Goal: Task Accomplishment & Management: Use online tool/utility

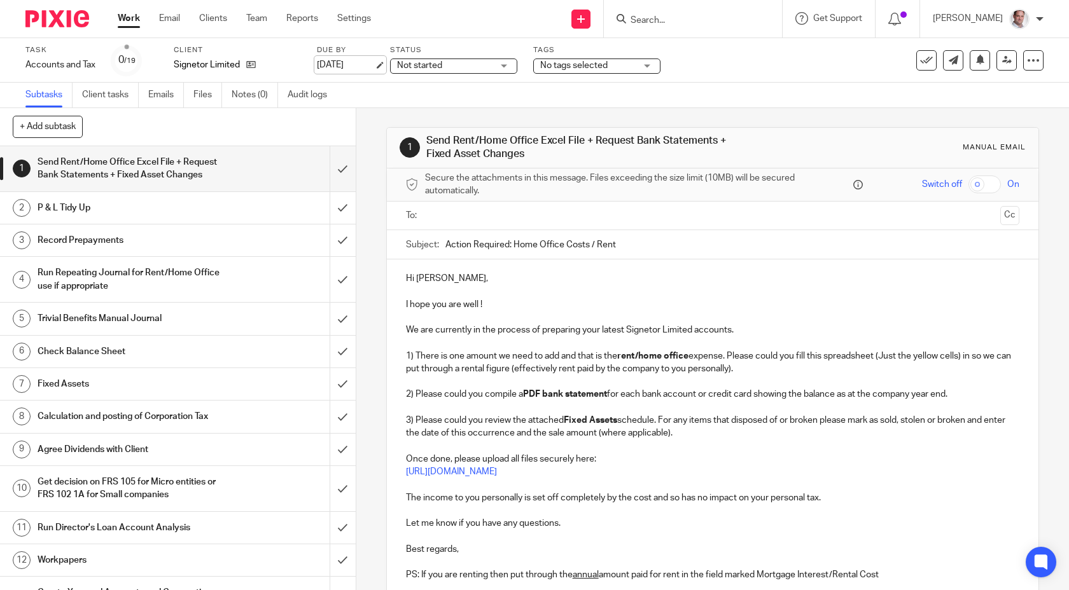
scroll to position [2, 0]
click at [344, 60] on link "19 Oct 2025" at bounding box center [345, 65] width 57 height 13
click at [99, 160] on h1 "Send Rent/Home Office Excel File + Request Bank Statements + Fixed Asset Changes" at bounding box center [131, 167] width 186 height 32
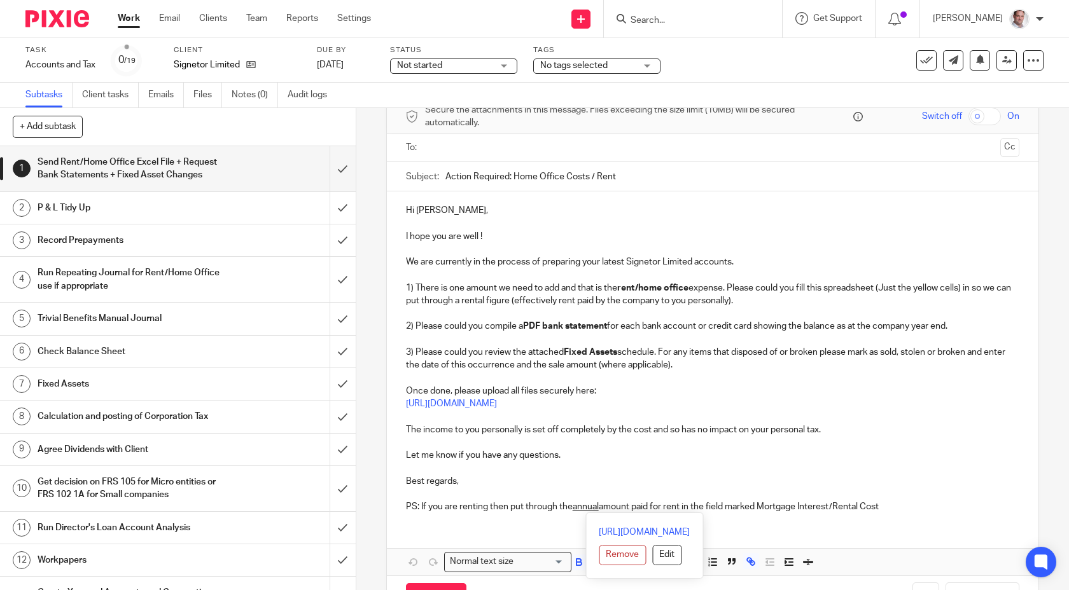
scroll to position [115, 0]
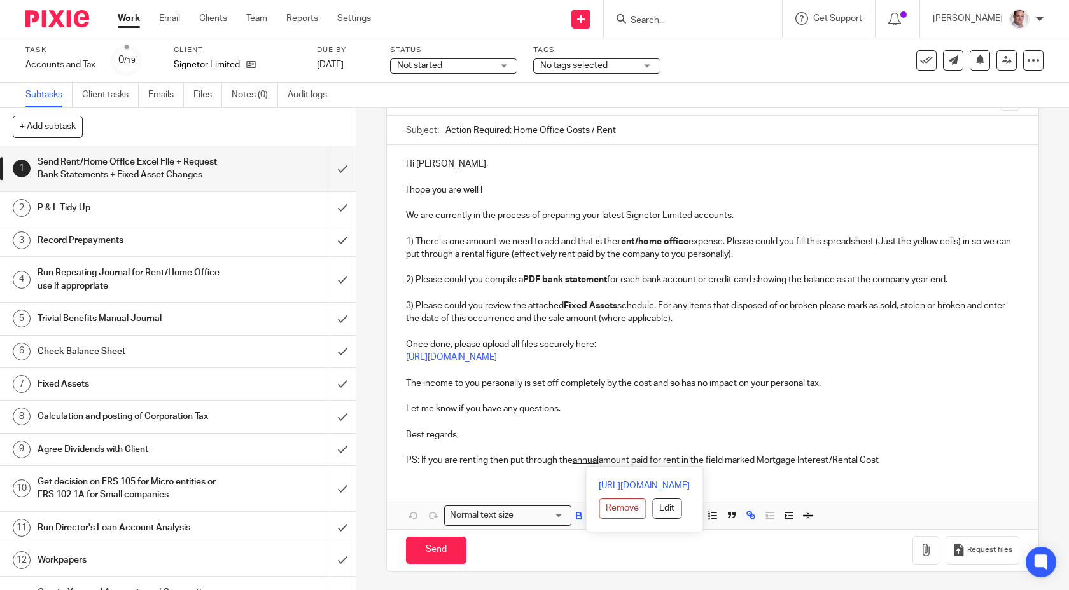
drag, startPoint x: 408, startPoint y: 273, endPoint x: 590, endPoint y: 578, distance: 355.8
click at [589, 590] on div "1 Send Rent/Home Office Excel File + Request Bank Statements + Fixed Asset Chan…" at bounding box center [712, 292] width 653 height 597
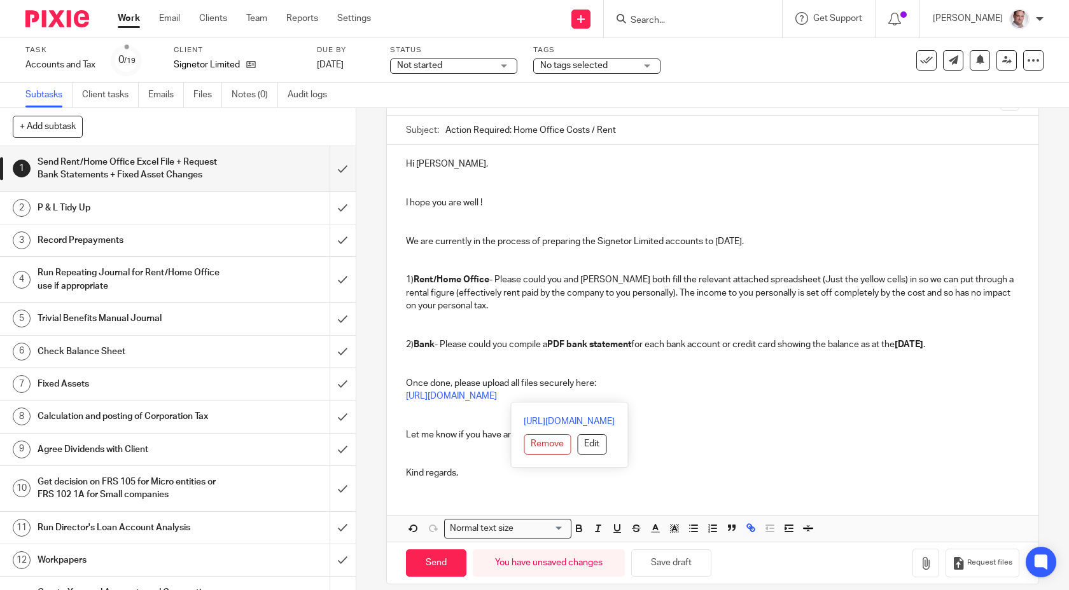
drag, startPoint x: 739, startPoint y: 397, endPoint x: 405, endPoint y: 401, distance: 334.0
click at [405, 401] on div "Hi Gary, I hope you are well ! We are currently in the process of preparing the…" at bounding box center [713, 317] width 652 height 345
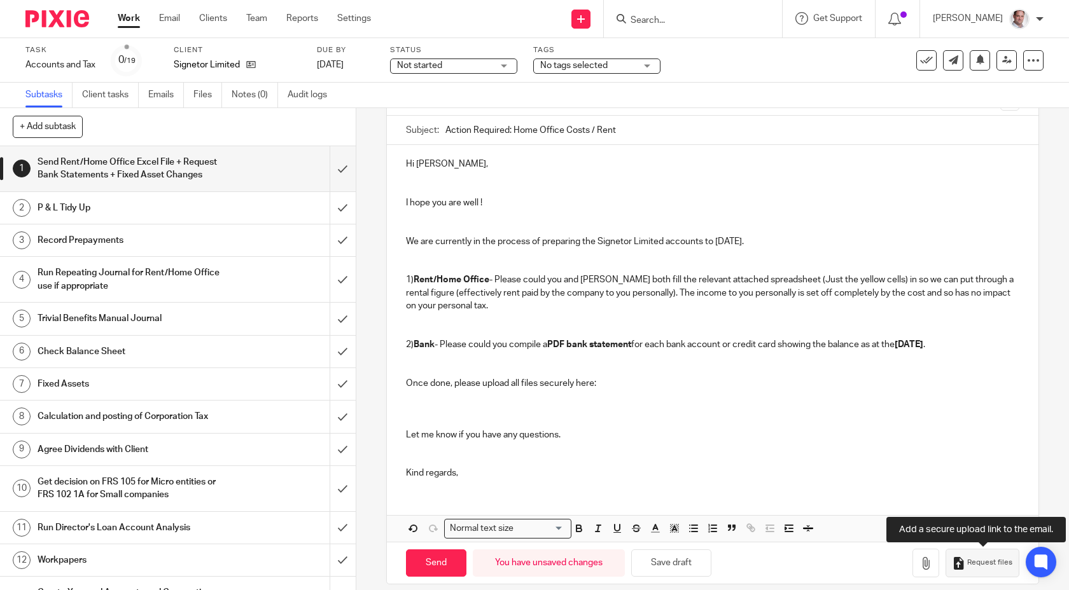
click at [977, 572] on button "Request files" at bounding box center [982, 563] width 74 height 29
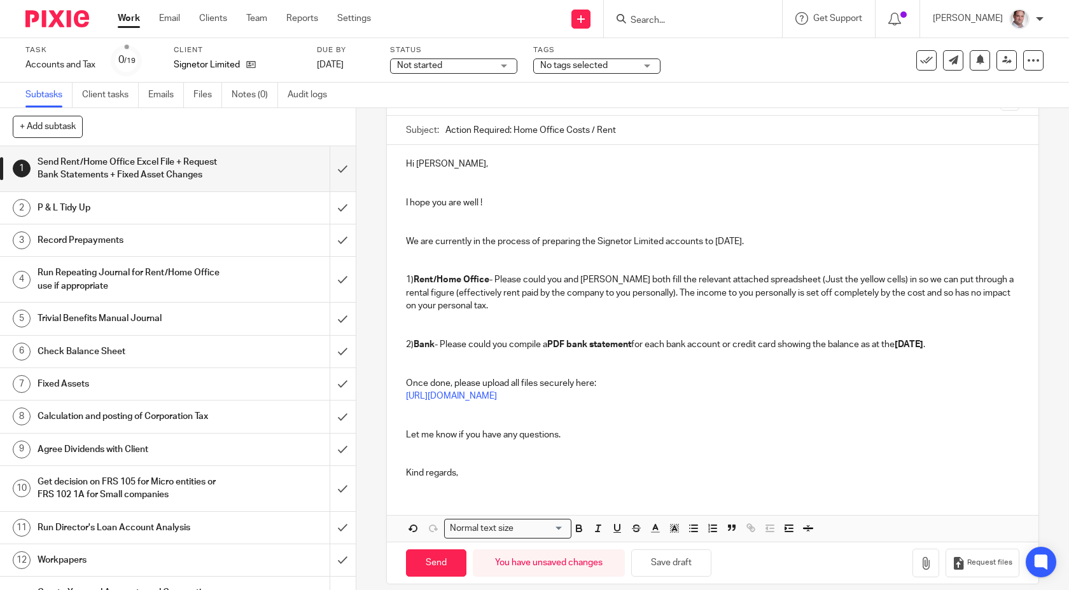
click at [765, 240] on p "We are currently in the process of preparing the Signetor Limited accounts to 3…" at bounding box center [713, 241] width 614 height 13
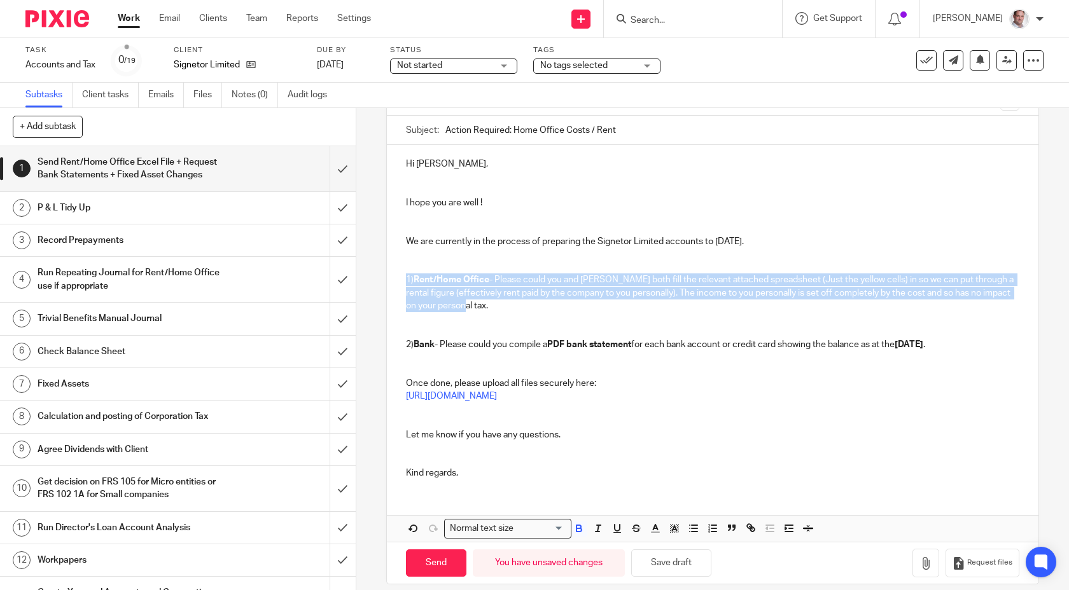
drag, startPoint x: 492, startPoint y: 310, endPoint x: 392, endPoint y: 279, distance: 104.4
click at [392, 279] on div "Hi Gary, I hope you are well ! We are currently in the process of preparing the…" at bounding box center [713, 317] width 652 height 345
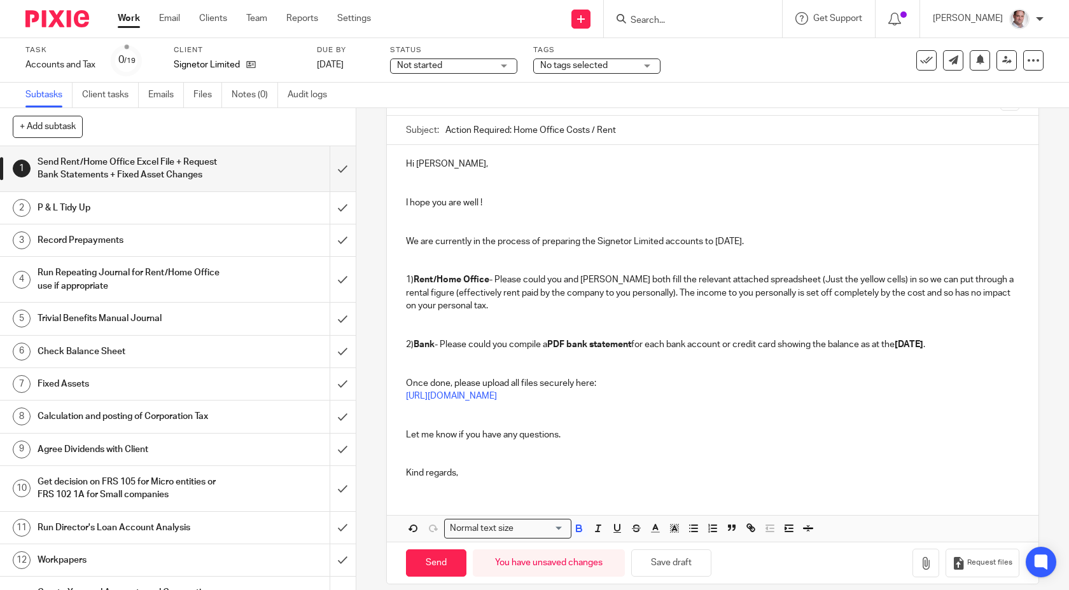
scroll to position [102, 0]
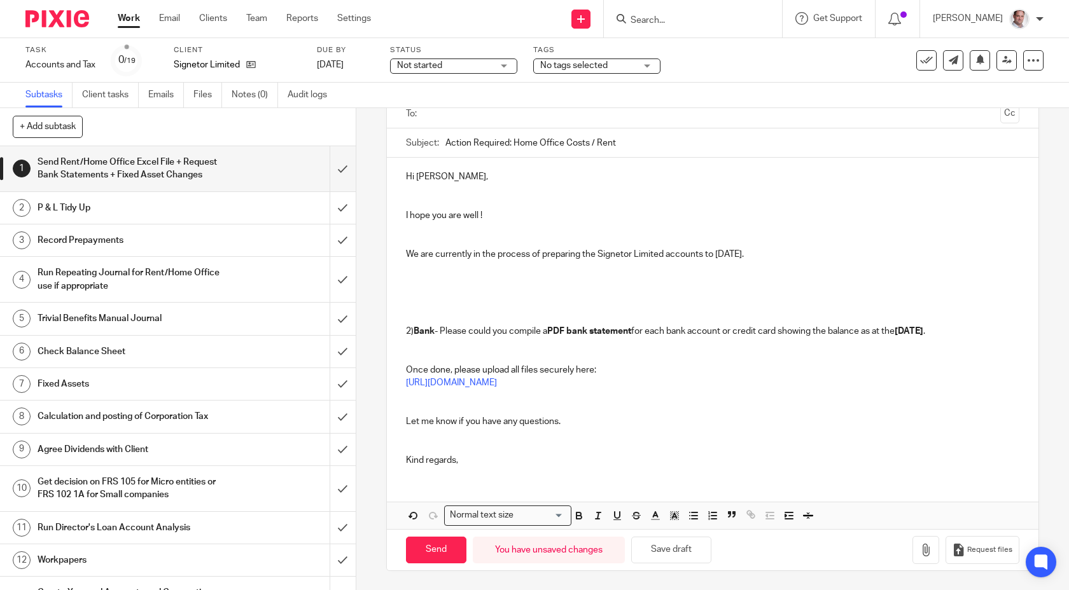
click at [436, 347] on div "Hi Gary, I hope you are well ! We are currently in the process of preparing the…" at bounding box center [713, 317] width 652 height 319
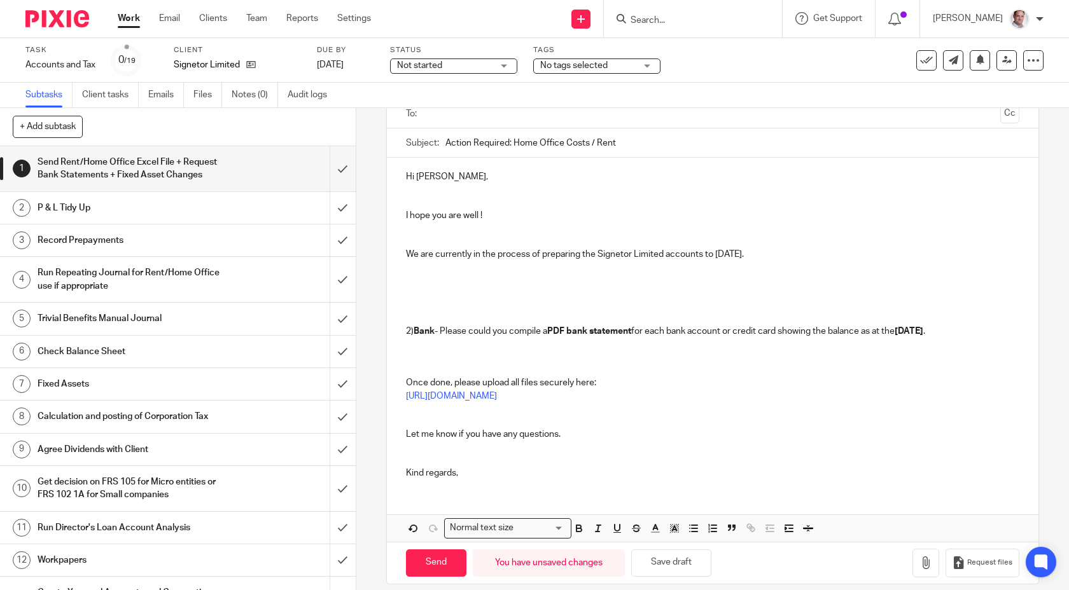
scroll to position [115, 0]
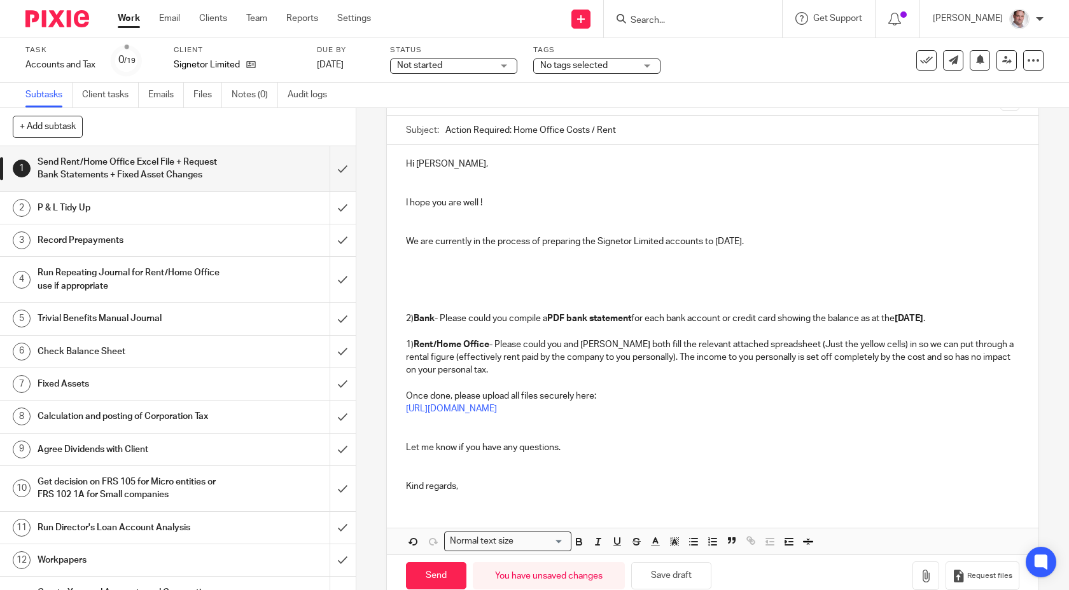
click at [429, 333] on p at bounding box center [713, 332] width 614 height 13
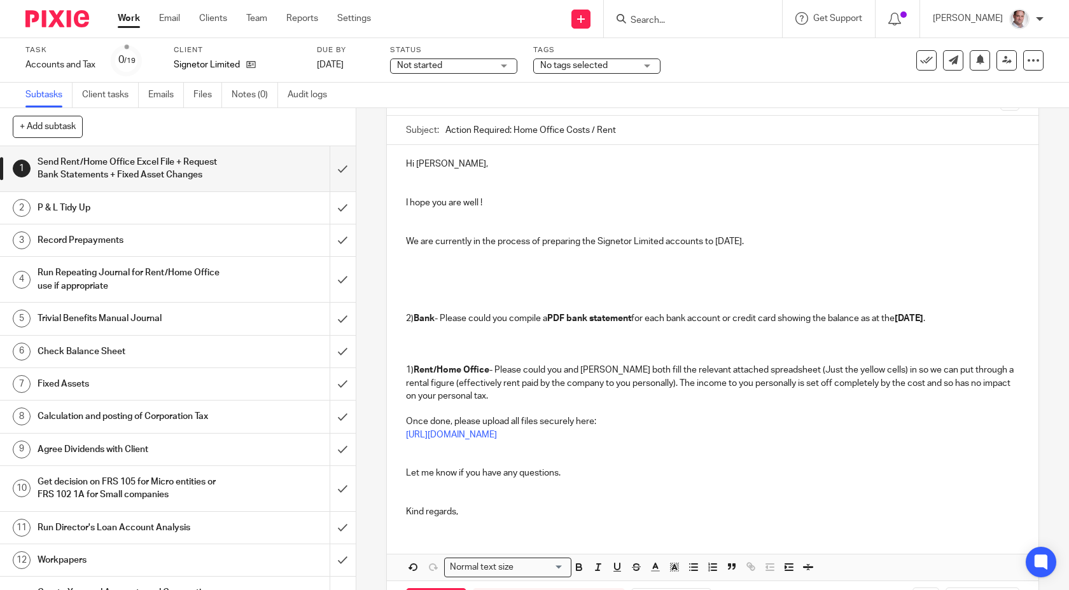
click at [419, 331] on p at bounding box center [713, 332] width 614 height 13
click at [421, 348] on p at bounding box center [713, 344] width 614 height 13
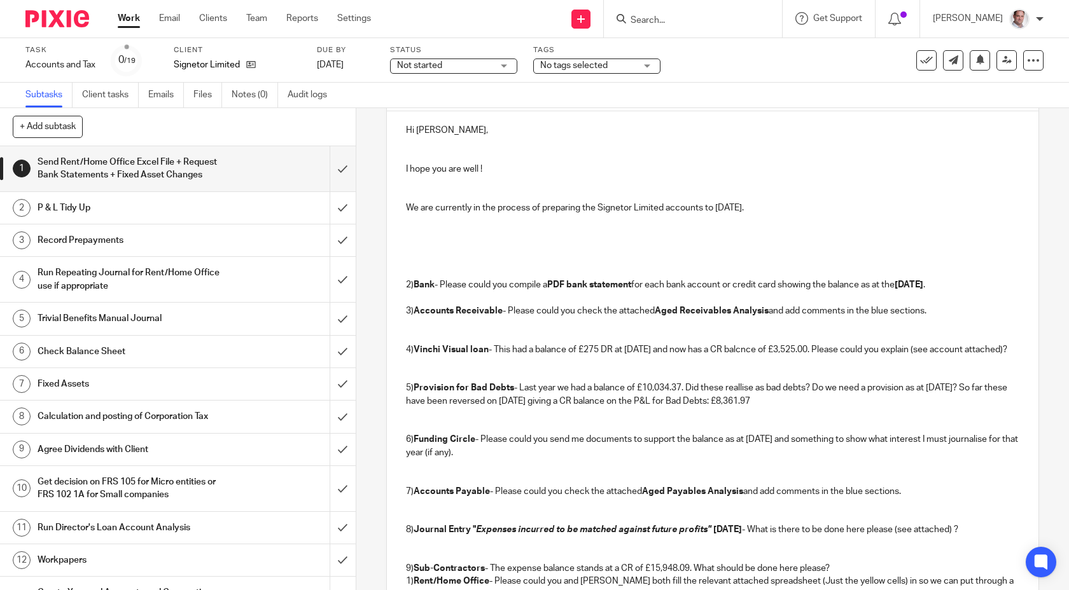
drag, startPoint x: 446, startPoint y: 229, endPoint x: 445, endPoint y: 246, distance: 16.6
click at [446, 230] on p at bounding box center [713, 233] width 614 height 13
click at [445, 246] on div "Hi Gary, I hope you are well ! We are currently in the process of preparing the…" at bounding box center [713, 425] width 652 height 628
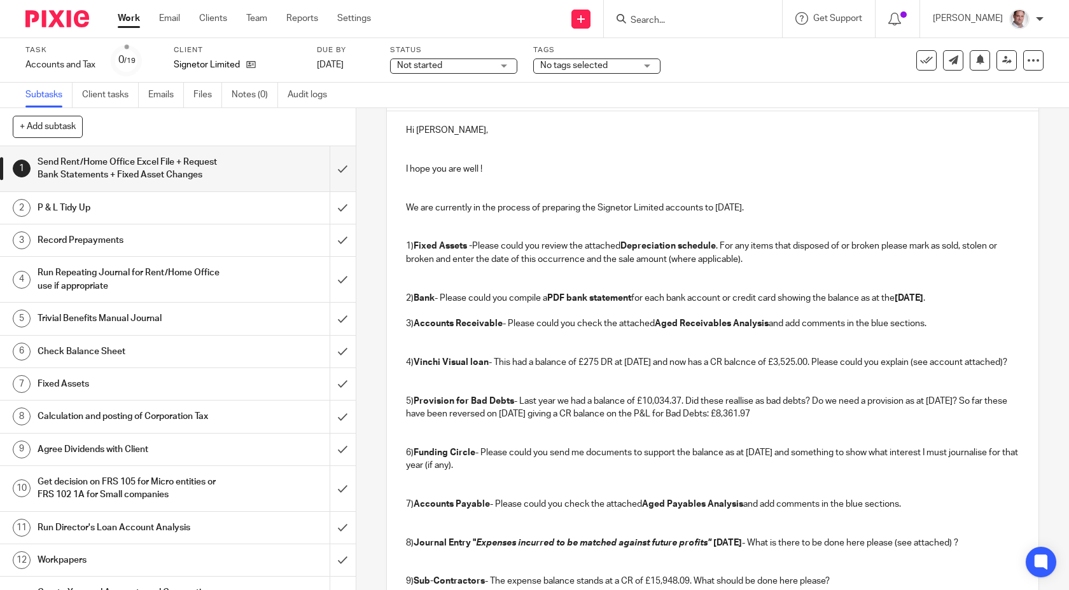
click at [453, 309] on p at bounding box center [713, 311] width 614 height 13
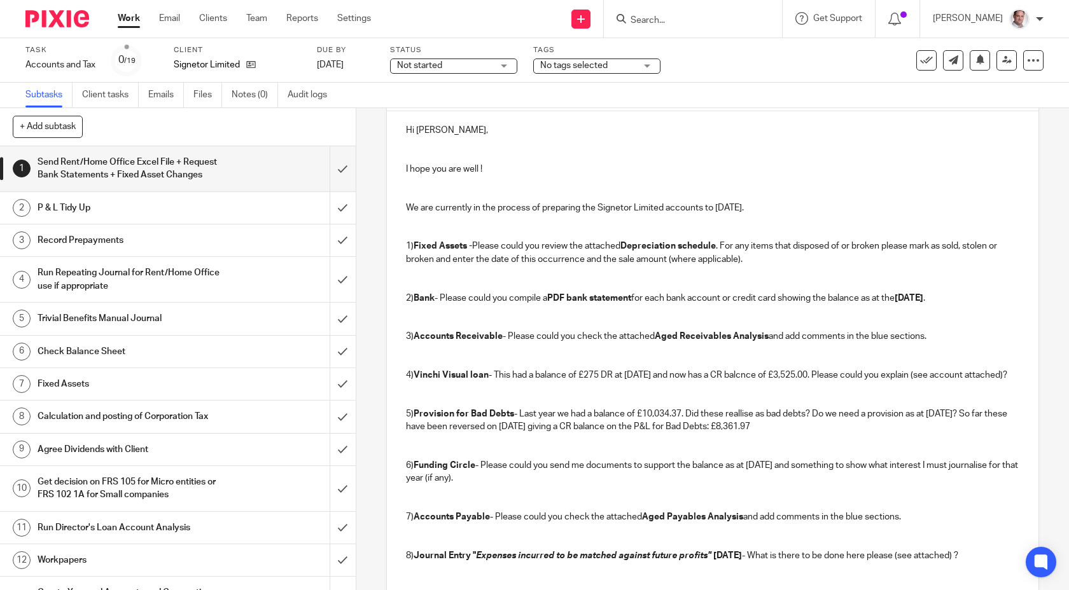
scroll to position [149, 0]
drag, startPoint x: 499, startPoint y: 494, endPoint x: 492, endPoint y: 492, distance: 7.9
click at [492, 484] on p "6) Funding Circle - Please could you send me documents to support the balance a…" at bounding box center [713, 471] width 614 height 26
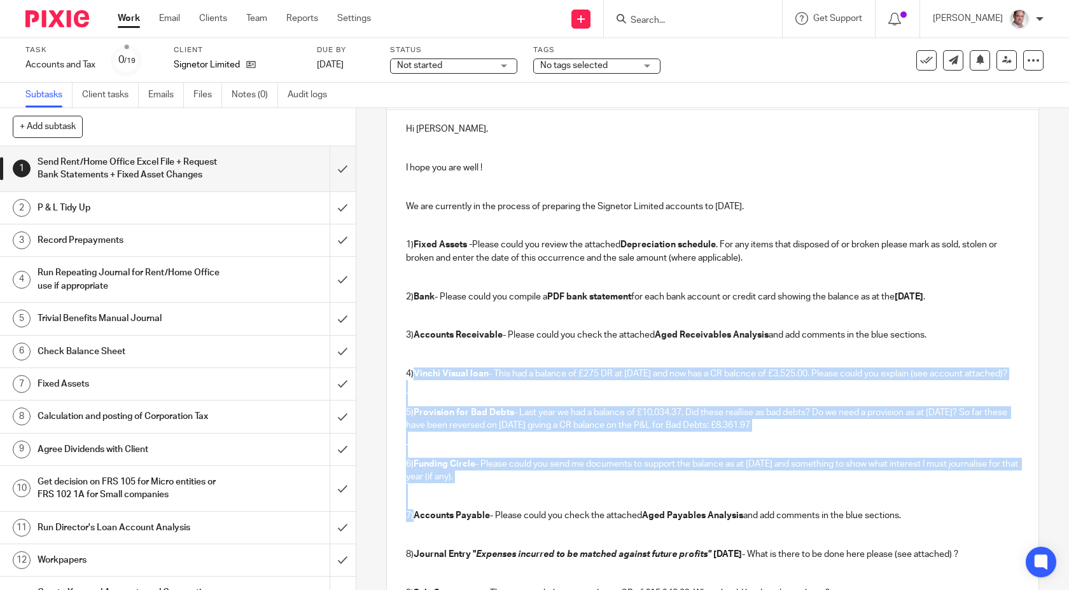
drag, startPoint x: 414, startPoint y: 526, endPoint x: 416, endPoint y: 377, distance: 149.5
click at [416, 377] on div "Hi Gary, I hope you are well ! We are currently in the process of preparing the…" at bounding box center [713, 437] width 652 height 654
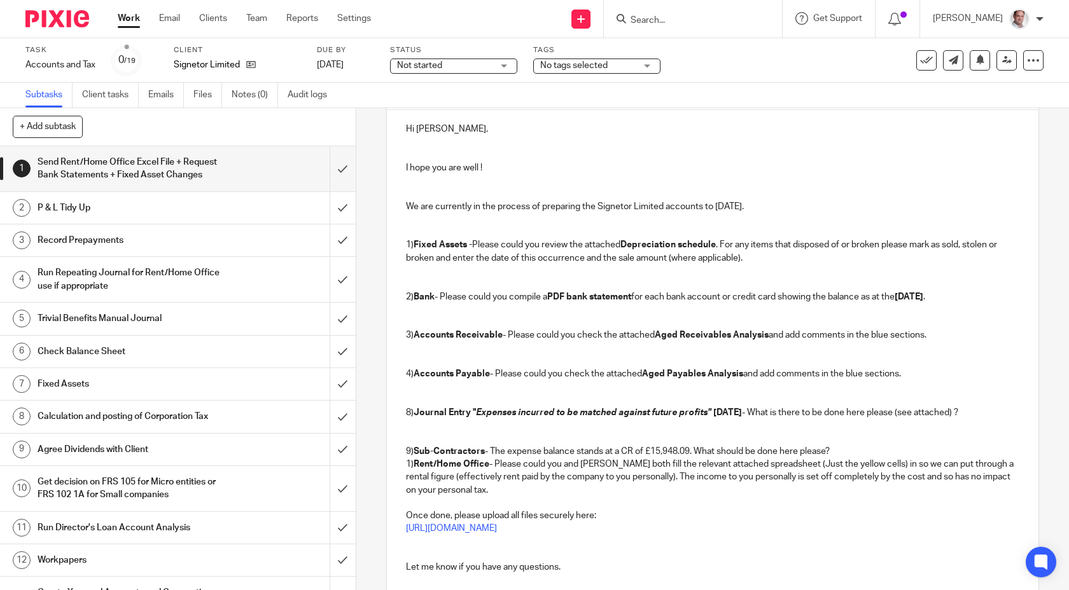
scroll to position [162, 0]
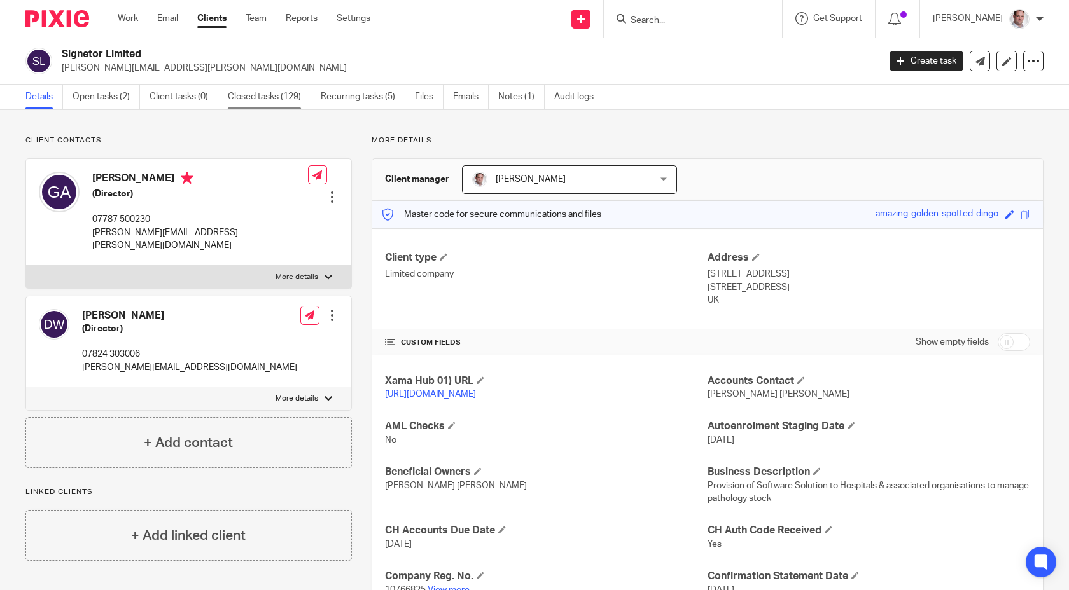
click at [238, 101] on link "Closed tasks (129)" at bounding box center [269, 97] width 83 height 25
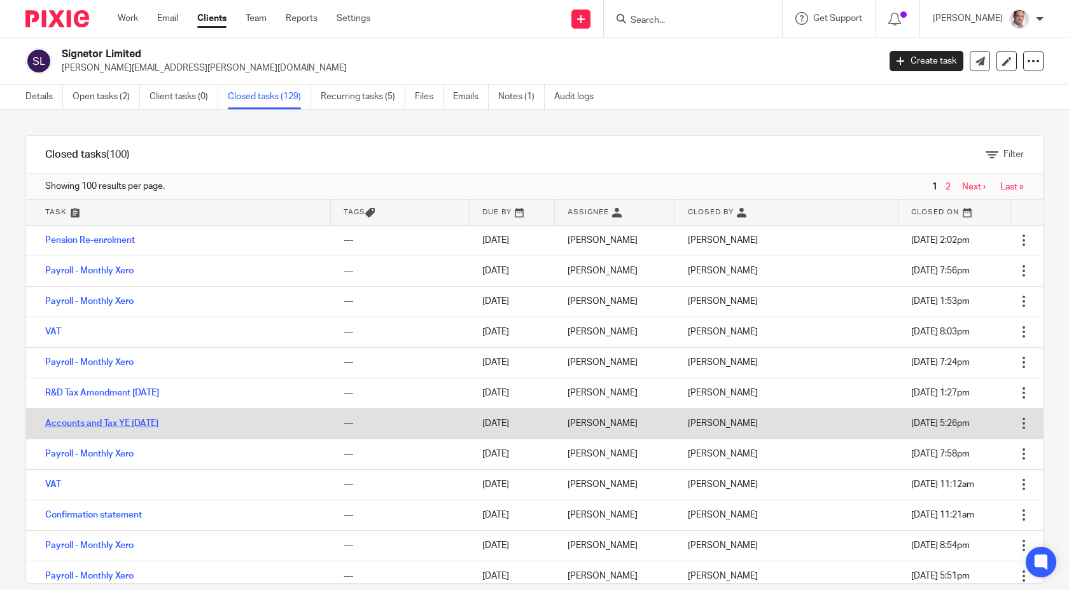
click at [106, 419] on link "Accounts and Tax YE 31 May 2024" at bounding box center [101, 423] width 113 height 9
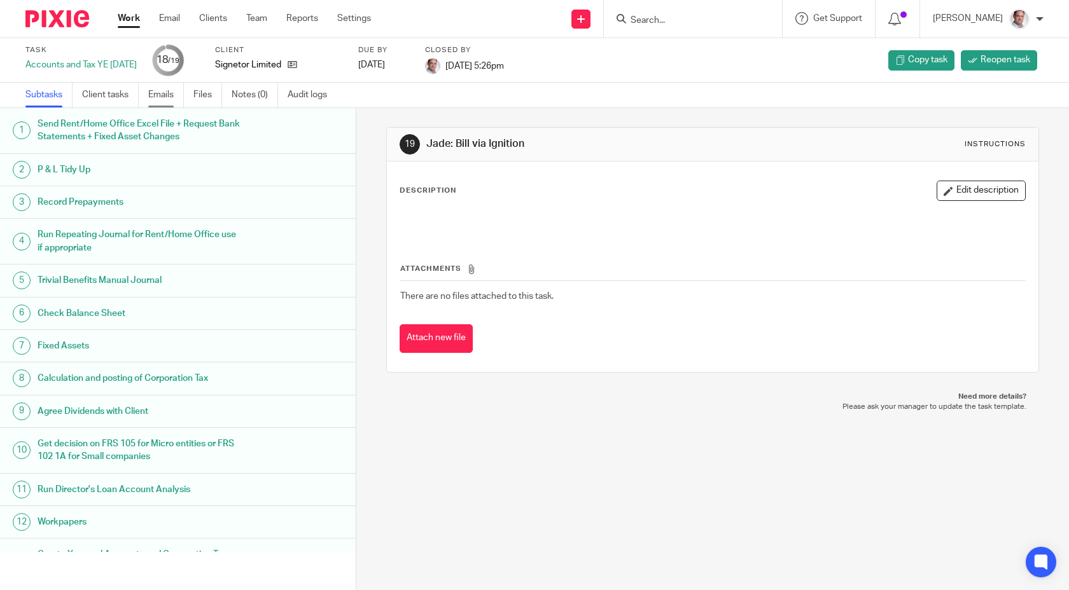
click at [158, 91] on link "Emails" at bounding box center [166, 95] width 36 height 25
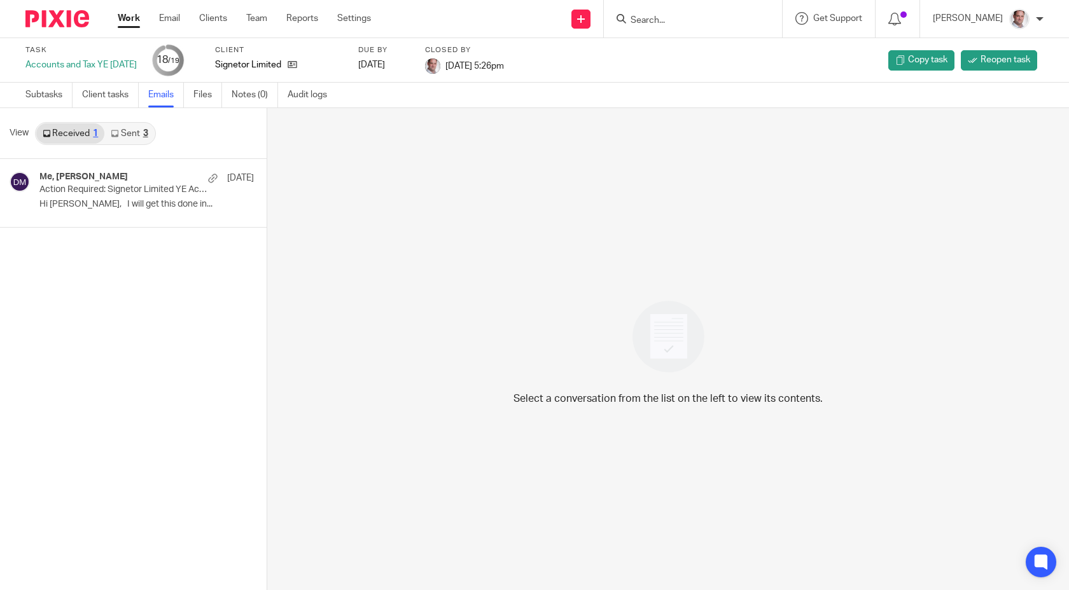
click at [135, 131] on link "Sent 3" at bounding box center [129, 133] width 50 height 20
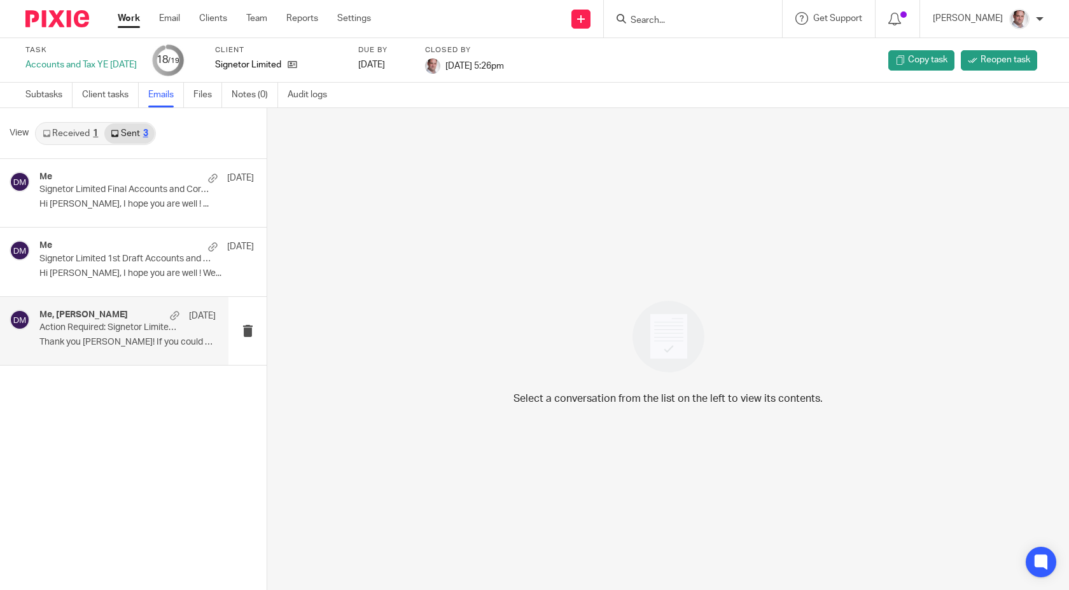
click at [84, 342] on p "Thank you Gary! If you could get the other..." at bounding box center [127, 342] width 176 height 11
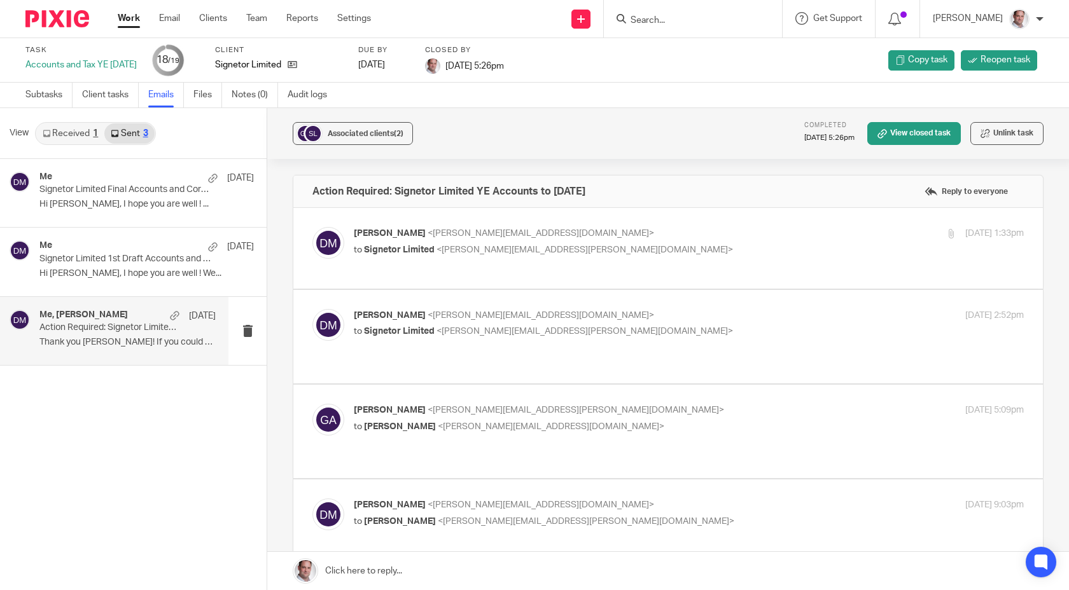
click at [438, 250] on span "<gary.adams@signetor.com>" at bounding box center [584, 250] width 296 height 9
checkbox input "true"
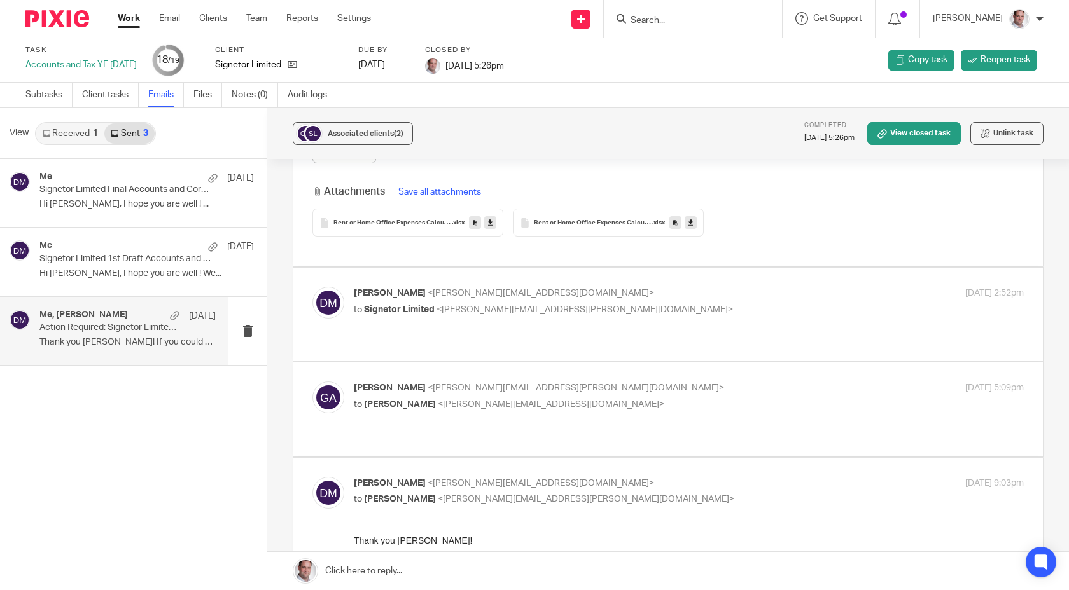
scroll to position [513, 0]
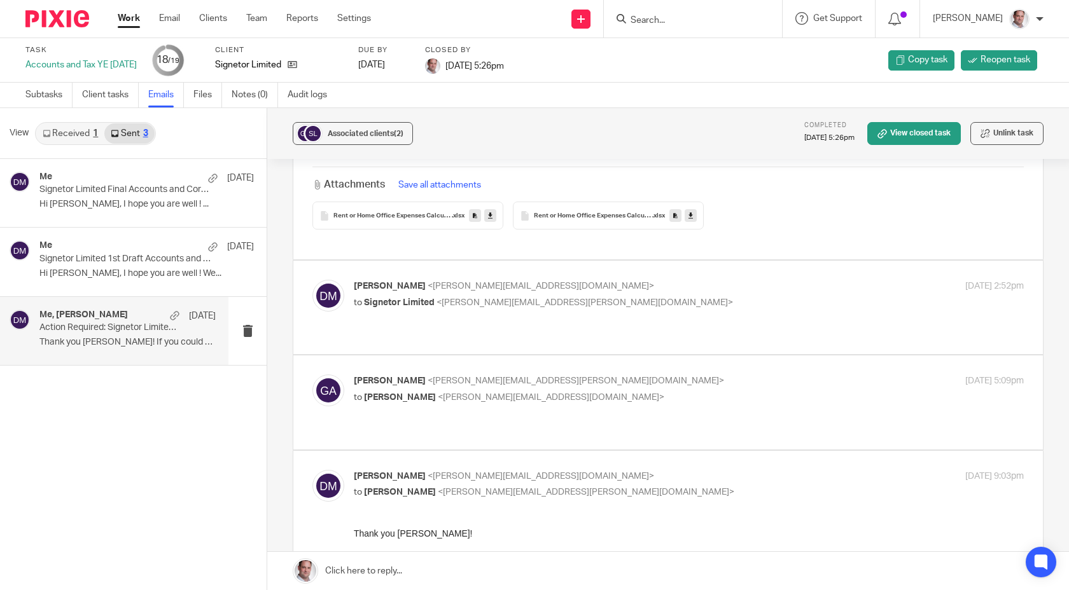
click at [625, 280] on p "David Munro <david@munroandpartners.com>" at bounding box center [577, 286] width 447 height 13
checkbox input "true"
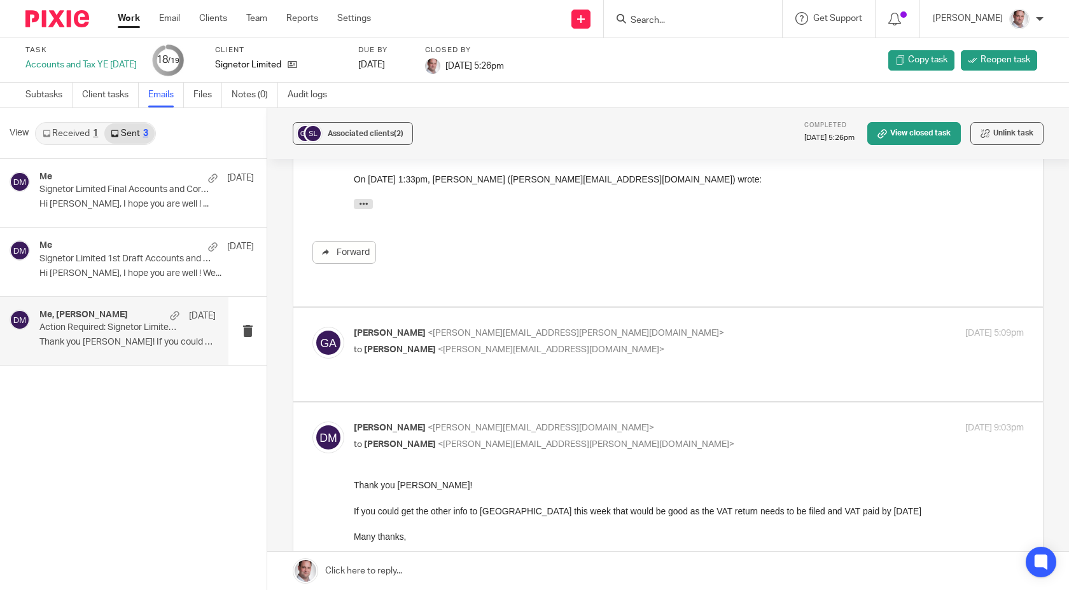
scroll to position [802, 0]
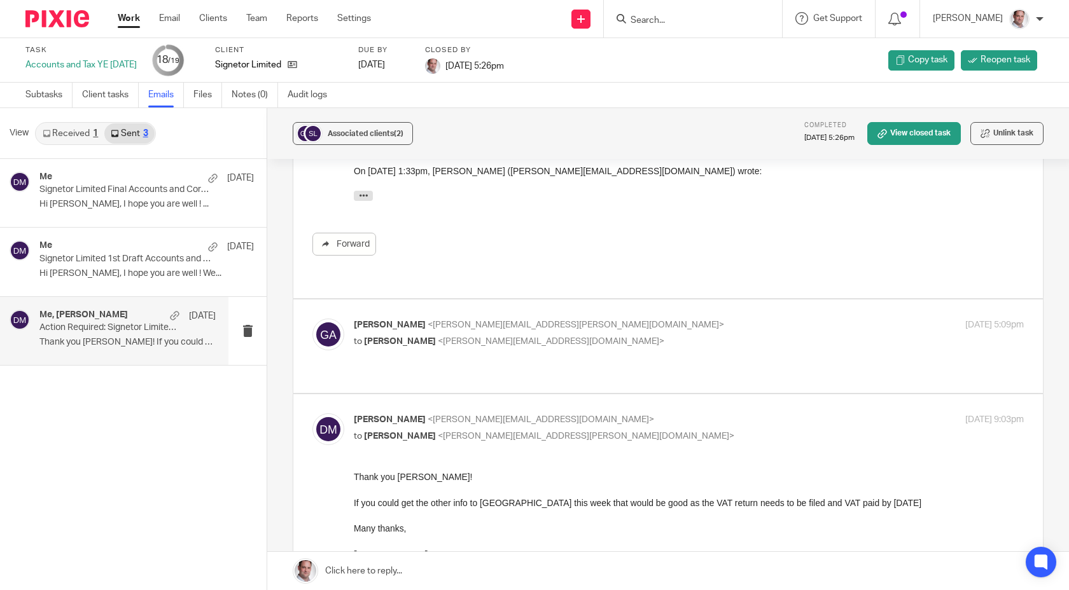
click at [581, 319] on p "Gary Adams <gary.adams@signetor.com>" at bounding box center [577, 325] width 447 height 13
checkbox input "true"
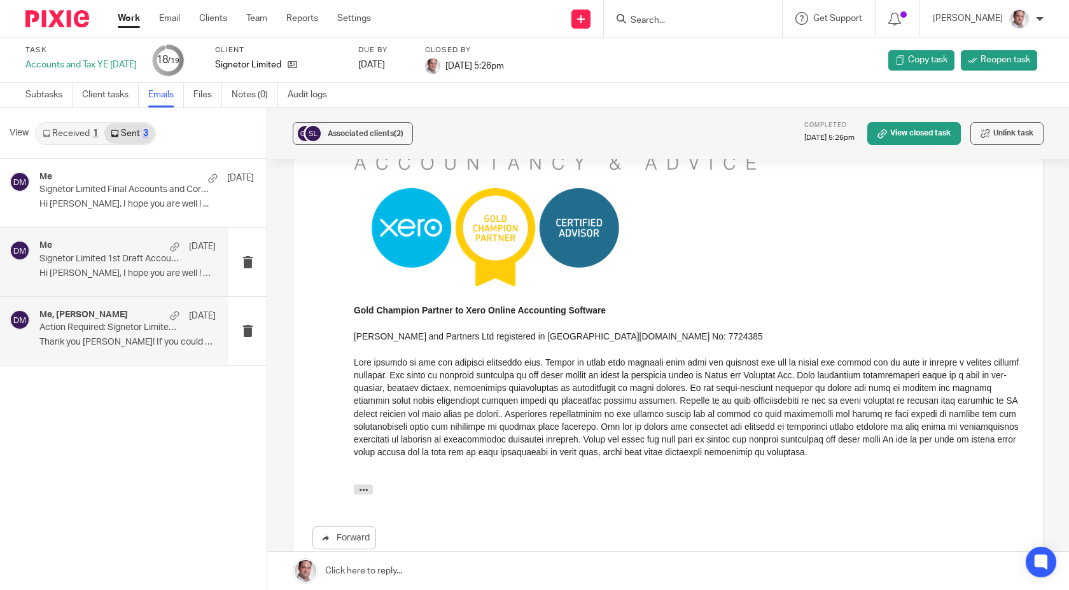
scroll to position [2522, 0]
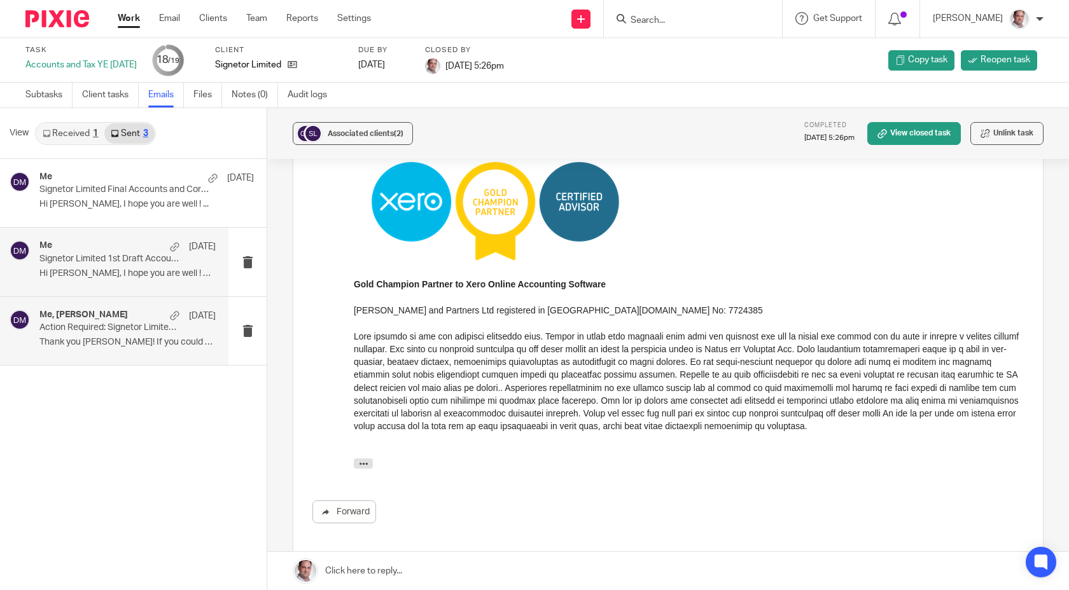
click at [109, 257] on p "Signetor Limited 1st Draft Accounts and Corporation Tax Return 31 May 2024" at bounding box center [109, 259] width 141 height 11
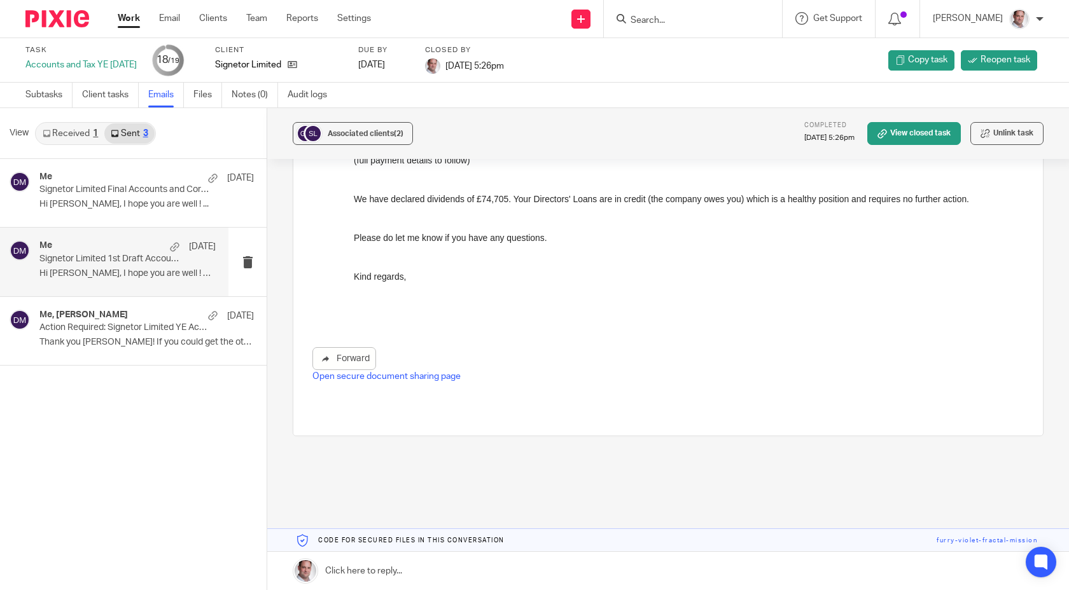
scroll to position [323, 0]
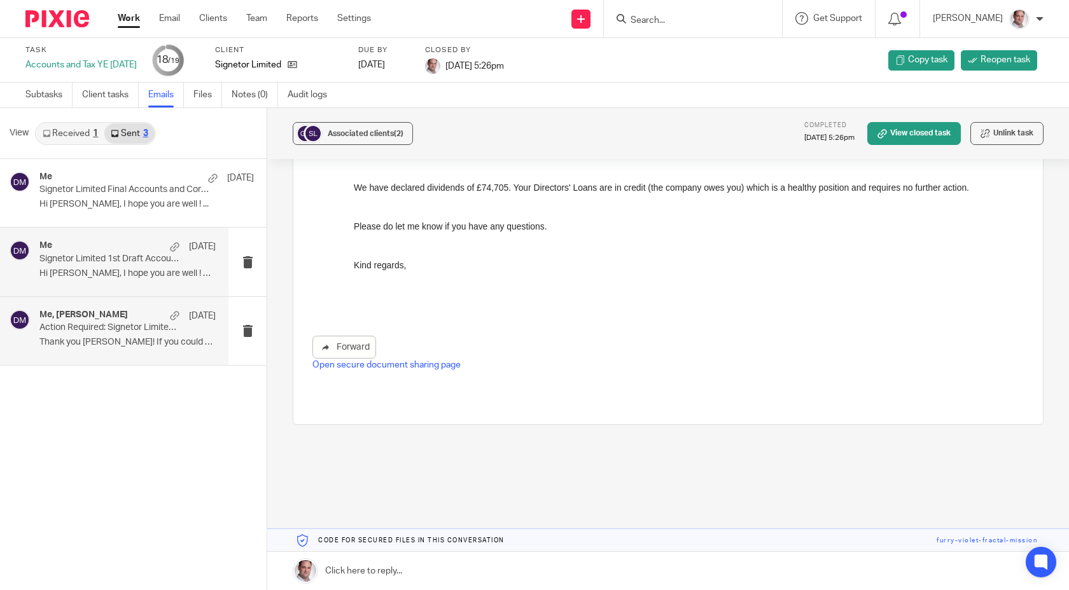
click at [98, 333] on p "Action Required: Signetor Limited YE Accounts to 31 May 2024" at bounding box center [109, 328] width 141 height 11
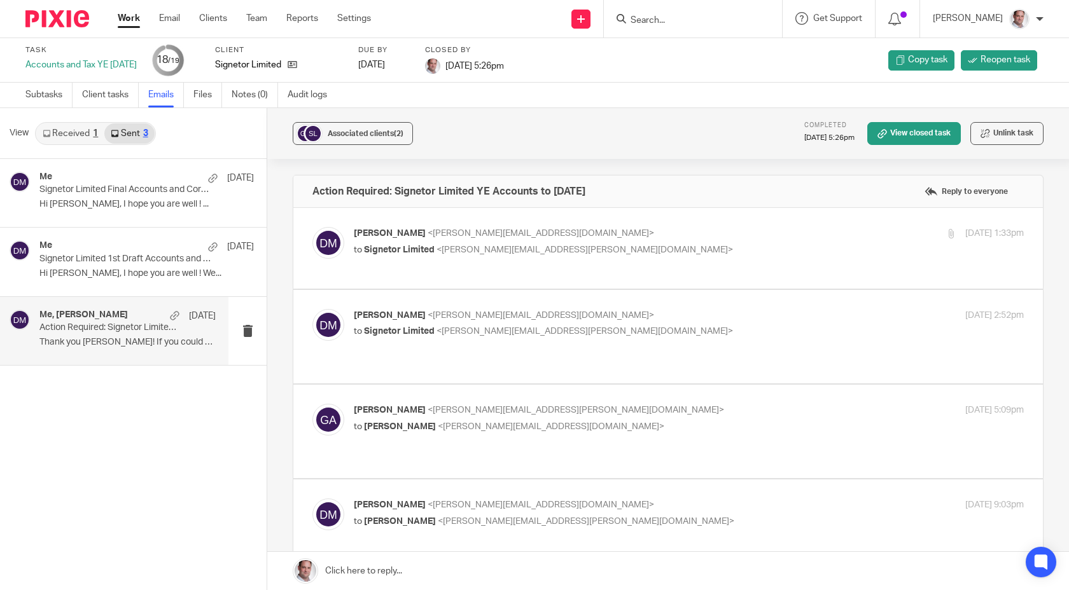
scroll to position [0, 0]
click at [510, 237] on span "<[PERSON_NAME][EMAIL_ADDRESS][DOMAIN_NAME]>" at bounding box center [540, 233] width 226 height 9
checkbox input "true"
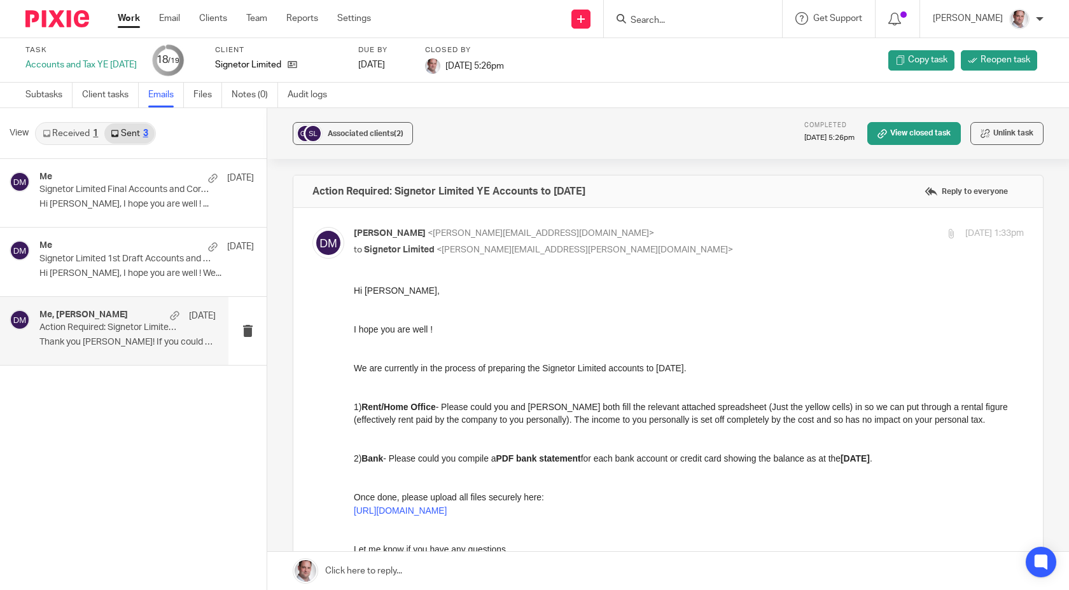
drag, startPoint x: 706, startPoint y: 572, endPoint x: 479, endPoint y: 364, distance: 308.0
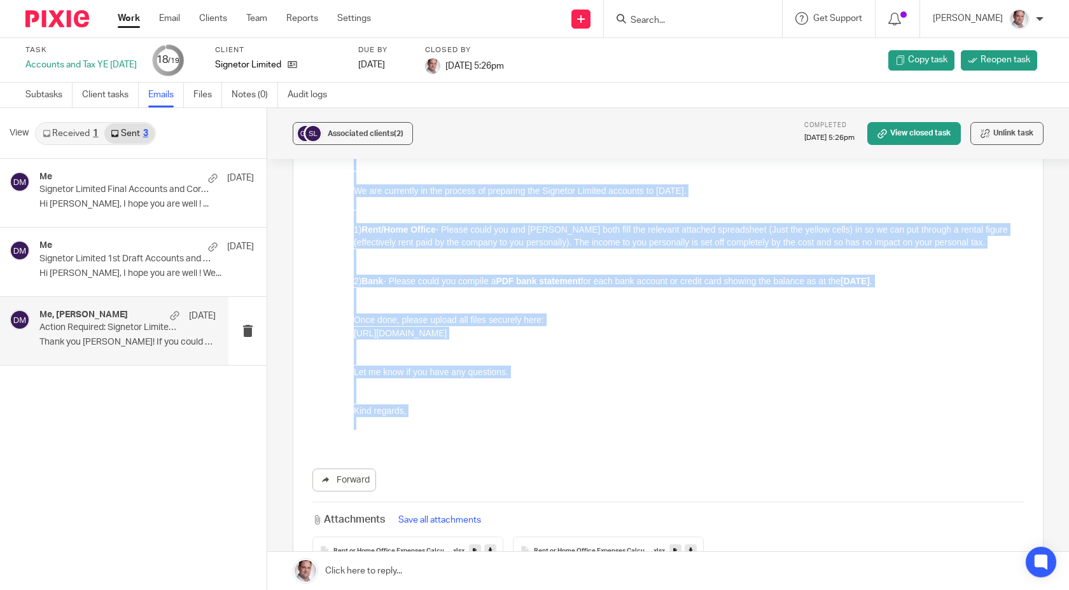
scroll to position [242, 0]
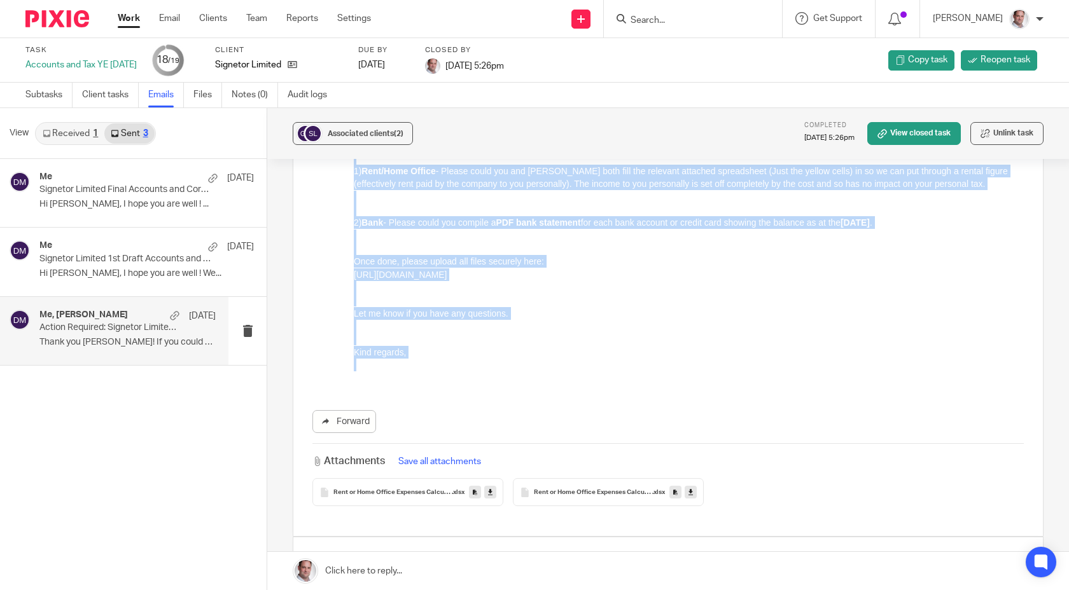
drag, startPoint x: 355, startPoint y: 54, endPoint x: 541, endPoint y: 331, distance: 333.3
click at [577, 385] on html "Hi Gary, I hope you are well ! We are currently in the process of preparing the…" at bounding box center [689, 216] width 670 height 337
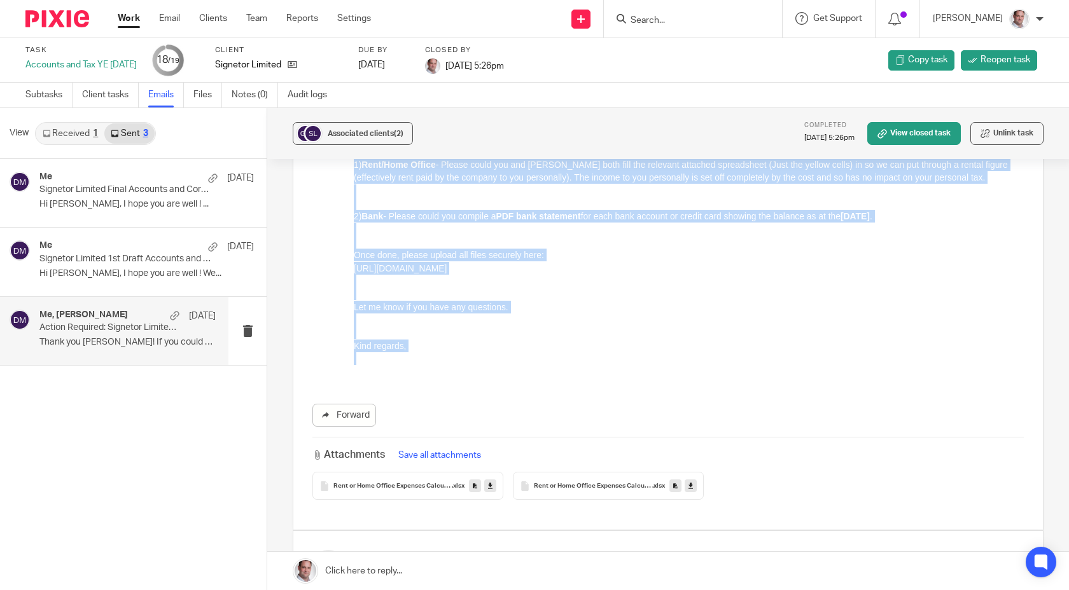
copy div "Hi Gary, I hope you are well ! We are currently in the process of preparing the…"
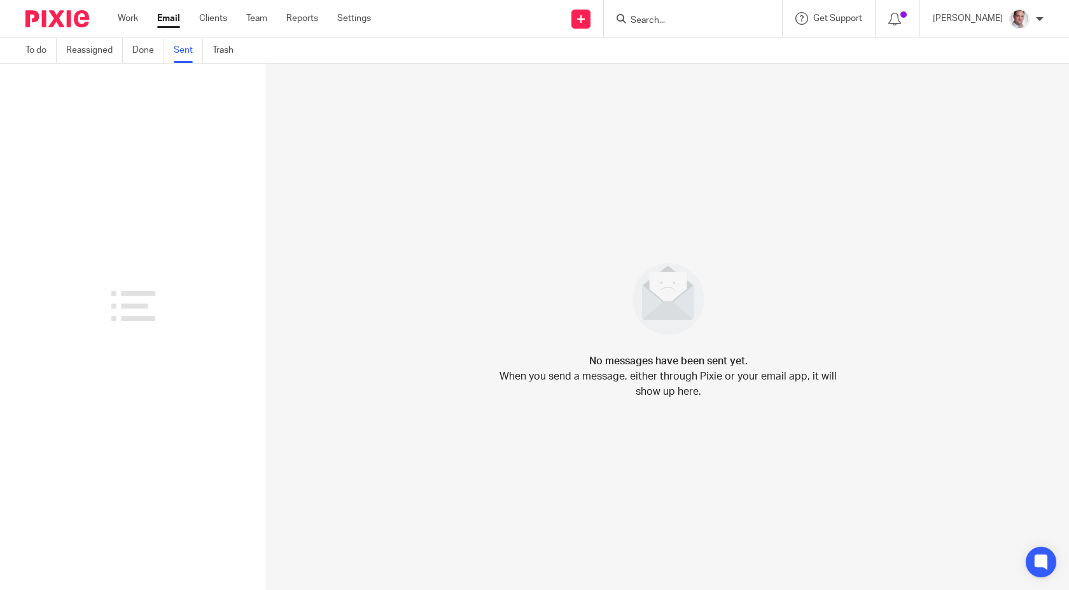
click at [184, 51] on link "Sent" at bounding box center [188, 50] width 29 height 25
click at [167, 23] on link "Email" at bounding box center [168, 18] width 23 height 13
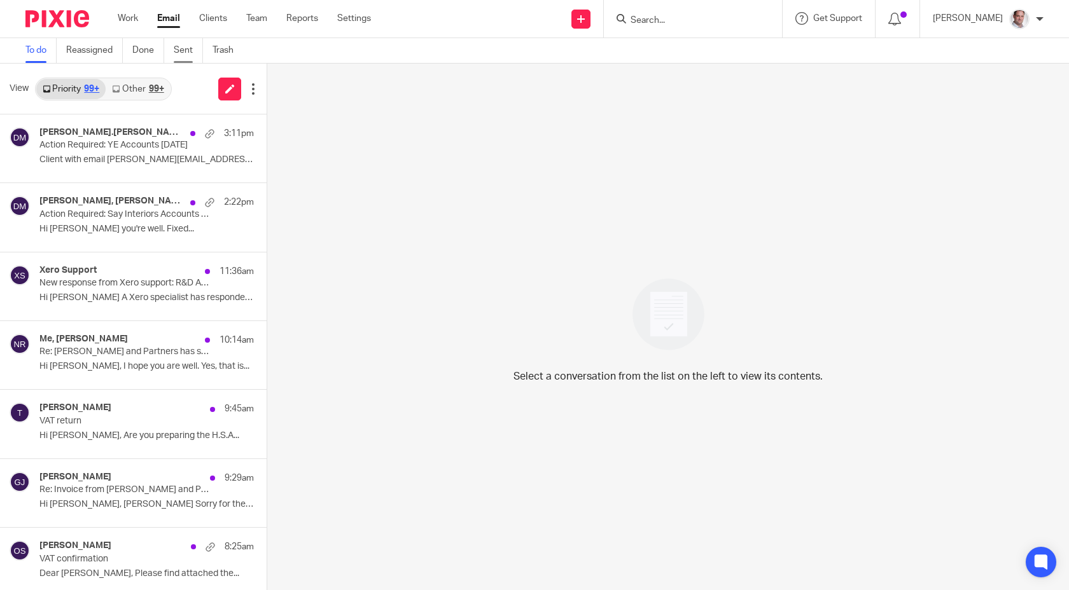
click at [188, 47] on link "Sent" at bounding box center [188, 50] width 29 height 25
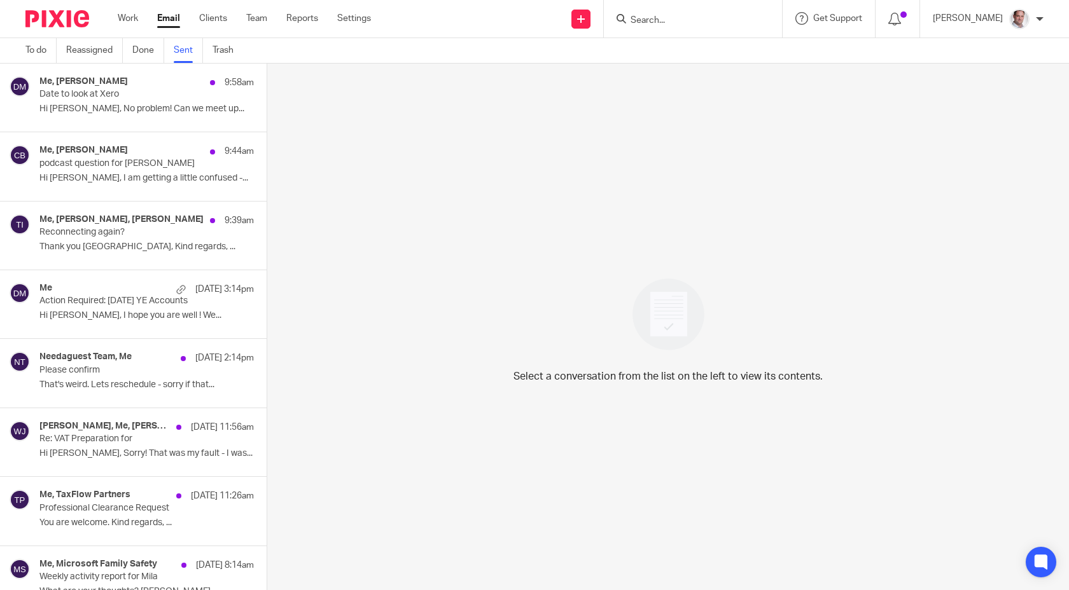
click at [115, 310] on div "Me [DATE] 3:14pm Action Required: [DATE] YE Accounts Hi [PERSON_NAME], I hope y…" at bounding box center [146, 304] width 214 height 43
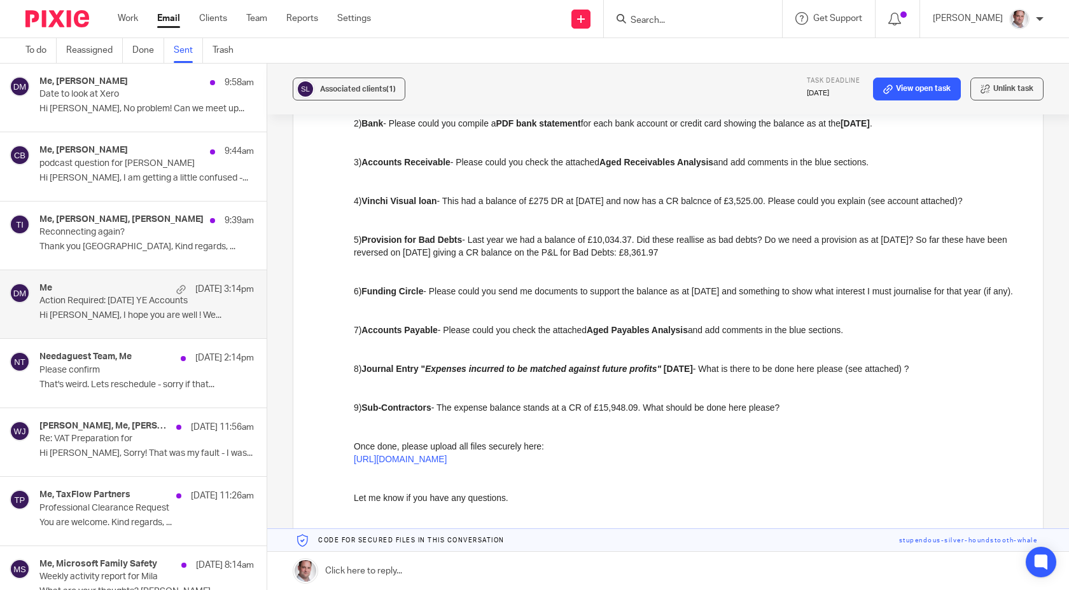
scroll to position [317, 0]
drag, startPoint x: 806, startPoint y: 422, endPoint x: 702, endPoint y: 108, distance: 330.3
click at [354, 160] on html "Hi [PERSON_NAME], I hope you are well ! We are currently in the process of prep…" at bounding box center [689, 271] width 670 height 647
copy div "3) Loremips Dolorsitam - Consec adipi eli seddo eiu temporin Utla Etdoloremag A…"
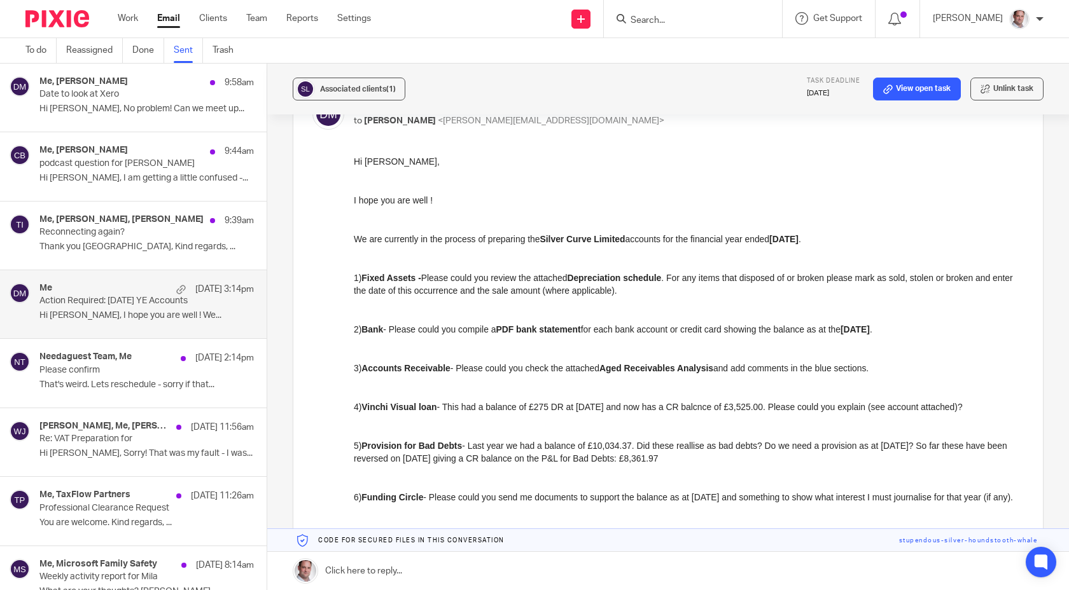
scroll to position [105, 0]
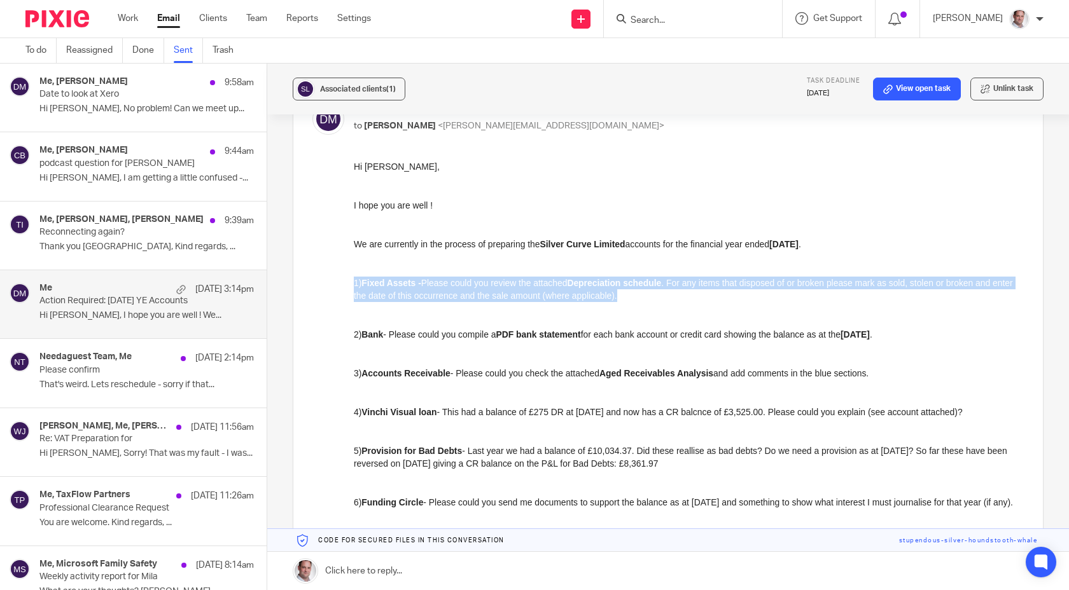
drag, startPoint x: 669, startPoint y: 298, endPoint x: 361, endPoint y: 283, distance: 308.2
click at [354, 280] on html "Hi [PERSON_NAME], I hope you are well ! We are currently in the process of prep…" at bounding box center [689, 483] width 670 height 647
copy p "1) Fixed Assets - Please could you review the attached Depreciation schedule . …"
